Goal: Find specific page/section: Find specific page/section

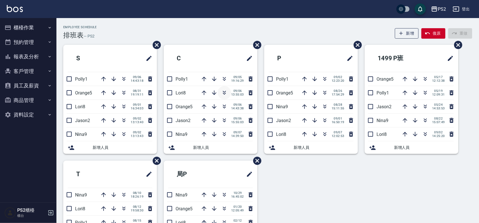
click at [225, 95] on icon "button" at bounding box center [224, 93] width 7 height 7
click at [123, 106] on icon "button" at bounding box center [124, 106] width 7 height 7
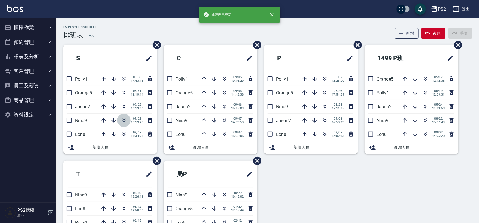
click at [123, 120] on icon "button" at bounding box center [124, 120] width 3 height 2
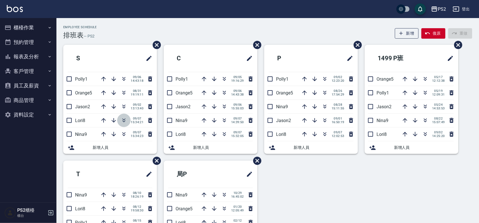
click at [123, 121] on icon "button" at bounding box center [124, 120] width 7 height 7
click at [223, 121] on icon "button" at bounding box center [224, 122] width 3 height 2
click at [225, 123] on icon "button" at bounding box center [224, 120] width 7 height 7
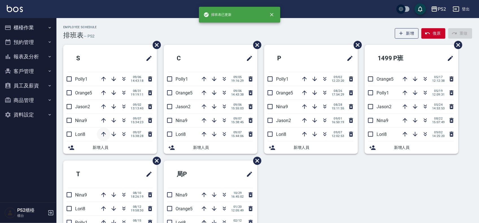
click at [102, 131] on button "button" at bounding box center [104, 135] width 14 height 14
click at [102, 120] on icon "button" at bounding box center [103, 120] width 5 height 5
click at [105, 105] on icon "button" at bounding box center [103, 106] width 7 height 7
click at [105, 94] on icon "button" at bounding box center [103, 93] width 7 height 7
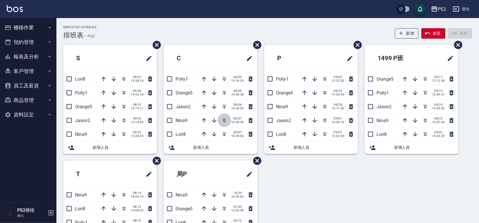
click at [225, 118] on icon "button" at bounding box center [224, 120] width 7 height 7
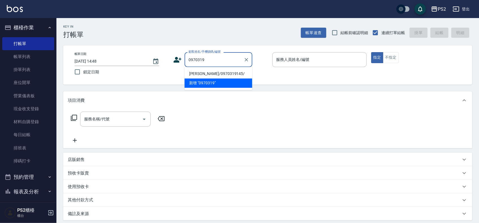
click at [222, 75] on li "[PERSON_NAME]/0970319145/" at bounding box center [219, 74] width 68 height 9
type input "[PERSON_NAME]/0970319145/"
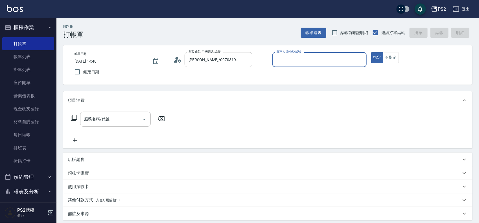
click at [177, 60] on icon at bounding box center [177, 60] width 8 height 8
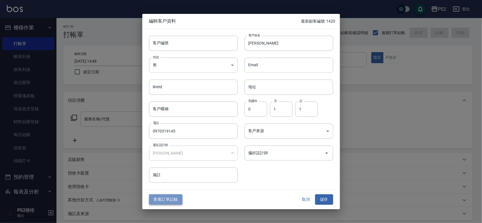
click at [163, 198] on button "查看訂單記錄" at bounding box center [165, 200] width 33 height 10
